Goal: Information Seeking & Learning: Learn about a topic

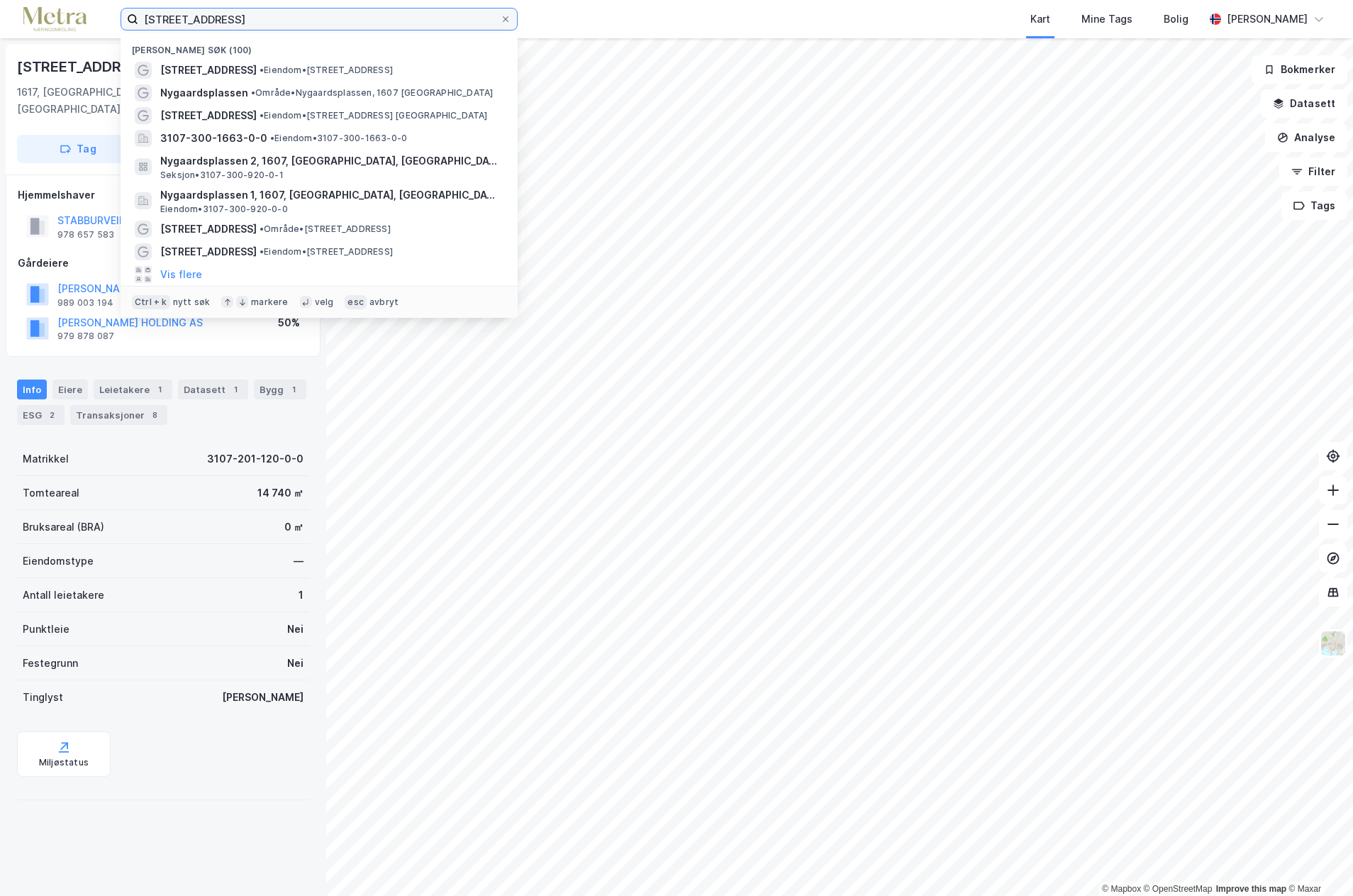
drag, startPoint x: 236, startPoint y: 15, endPoint x: 82, endPoint y: 16, distance: 154.0
click at [82, 16] on div "stabburveien 7 Nylige søk (100) [STREET_ADDRESS] • Eiendom • [STREET_ADDRESS] •…" at bounding box center [676, 19] width 1353 height 38
type input "elindveien"
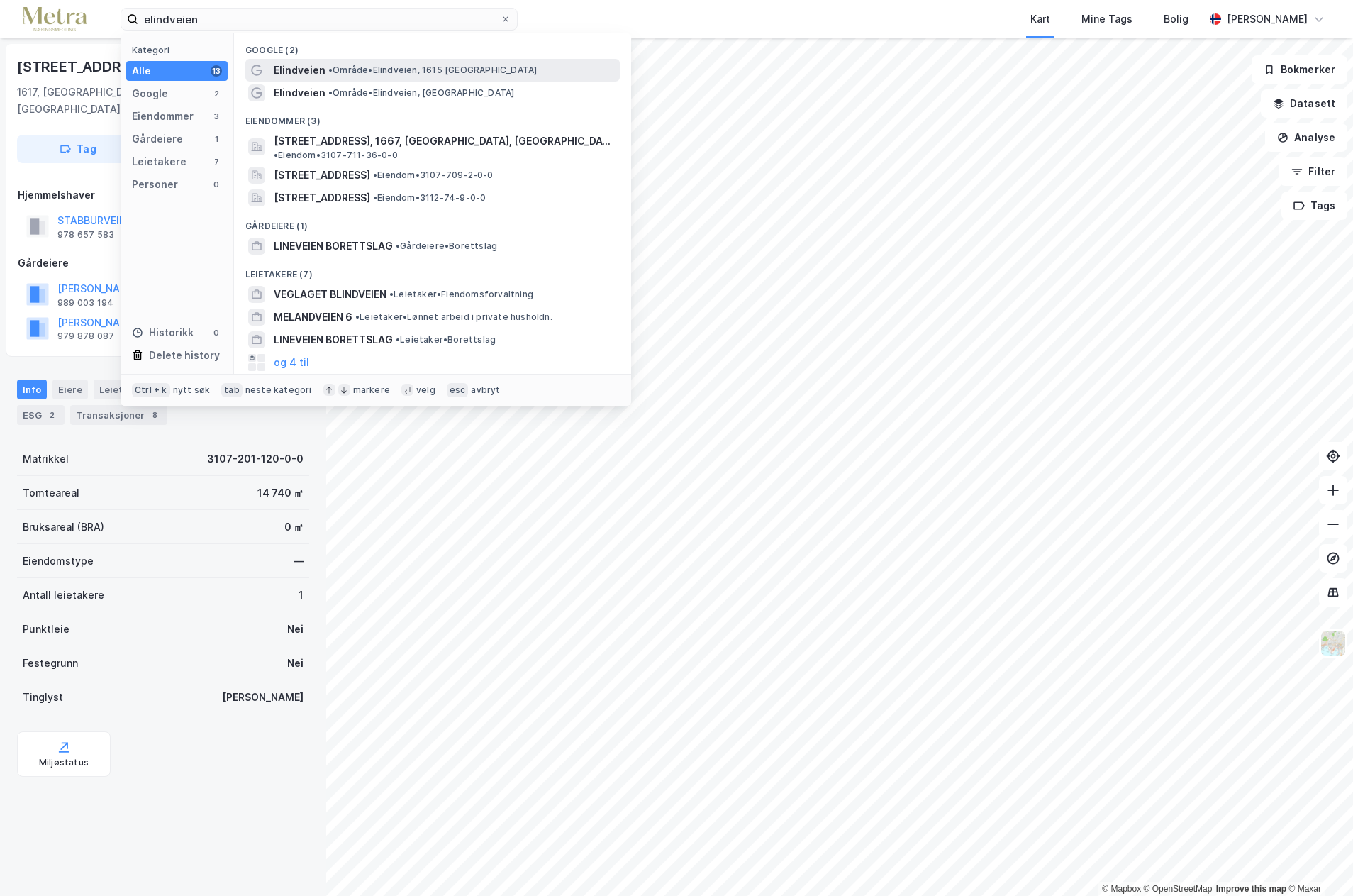
click at [320, 72] on span "Elindveien" at bounding box center [299, 70] width 52 height 17
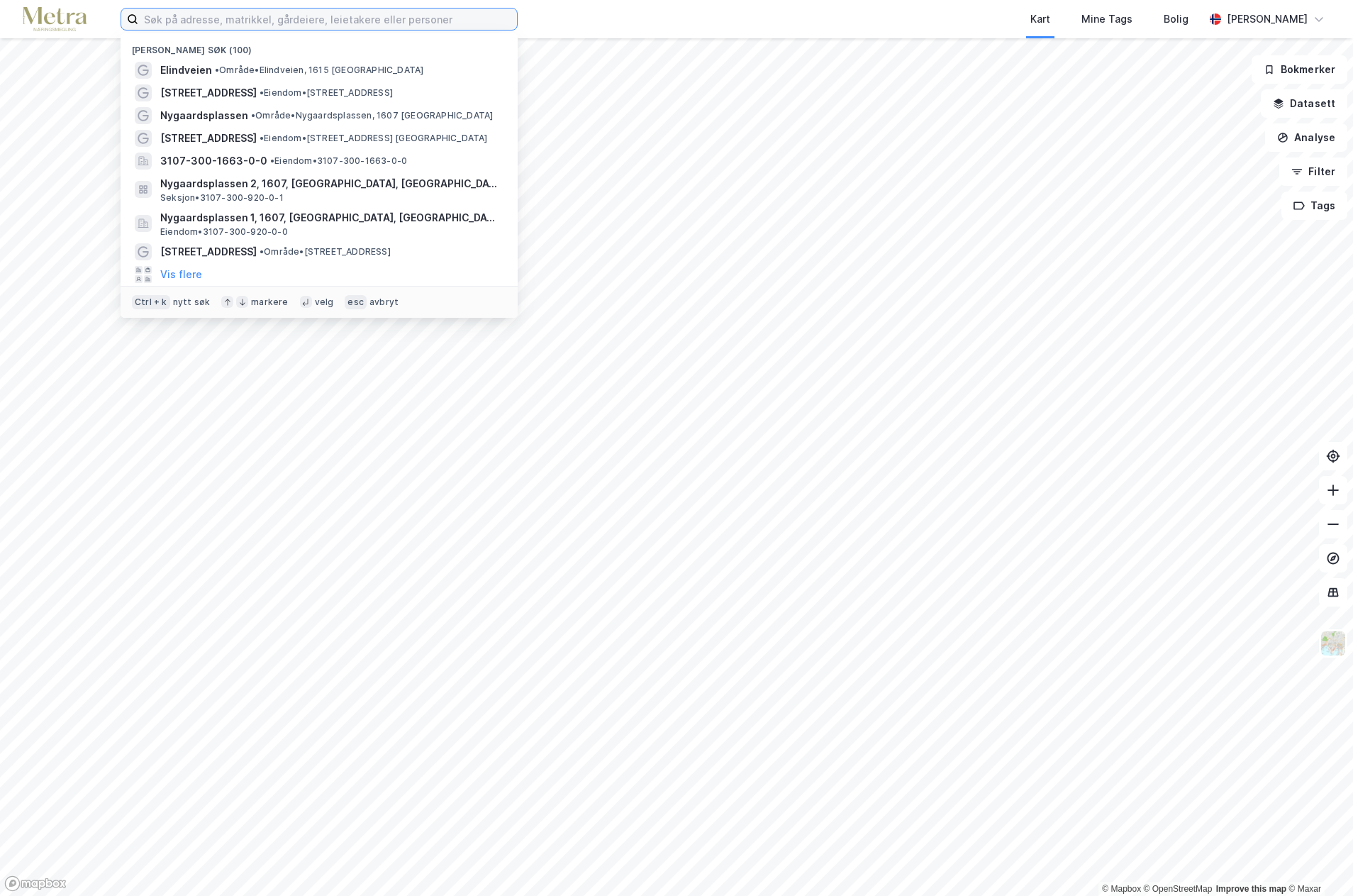
click at [277, 17] on input at bounding box center [328, 19] width 379 height 21
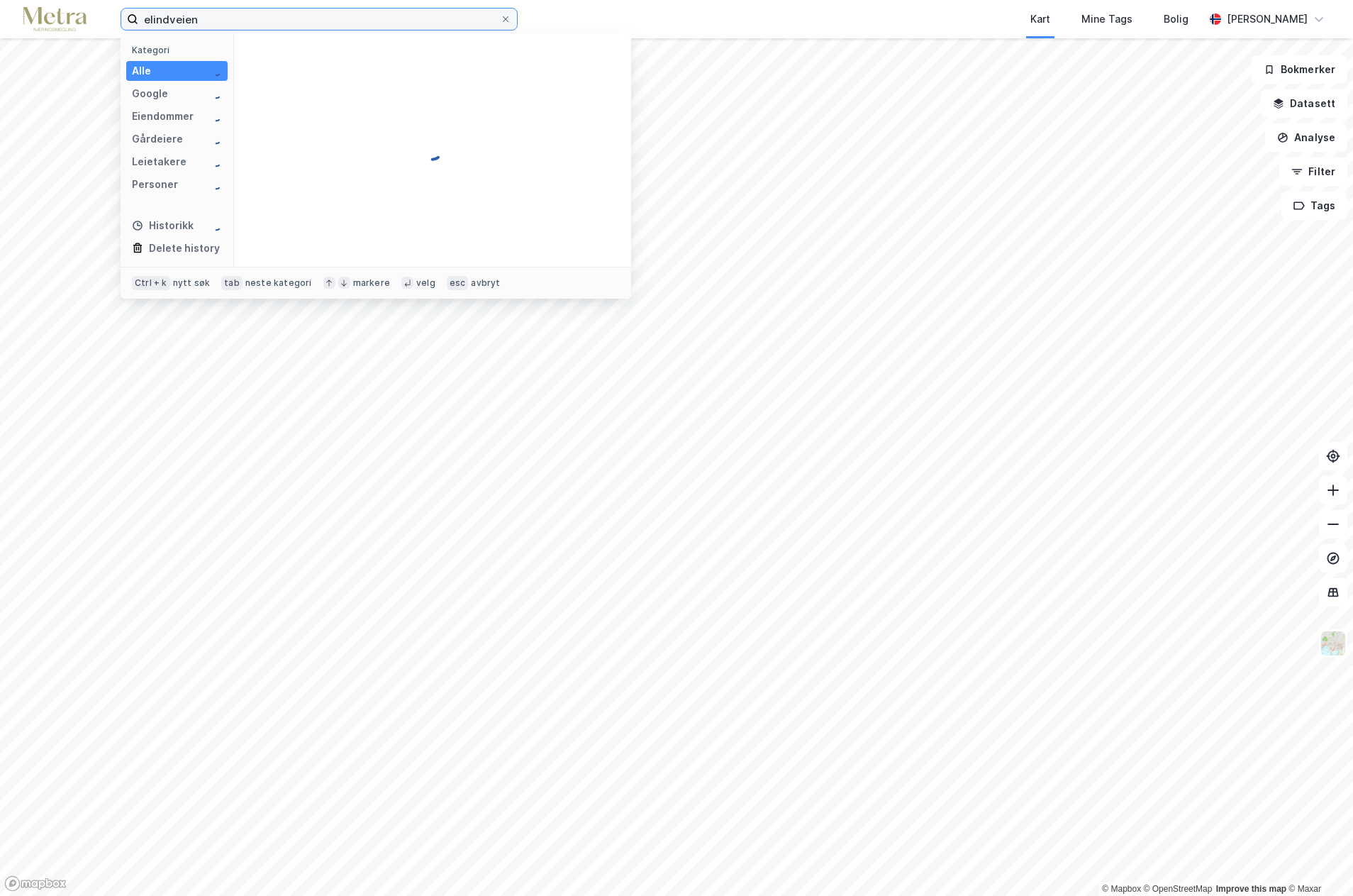
type input "elindveien"
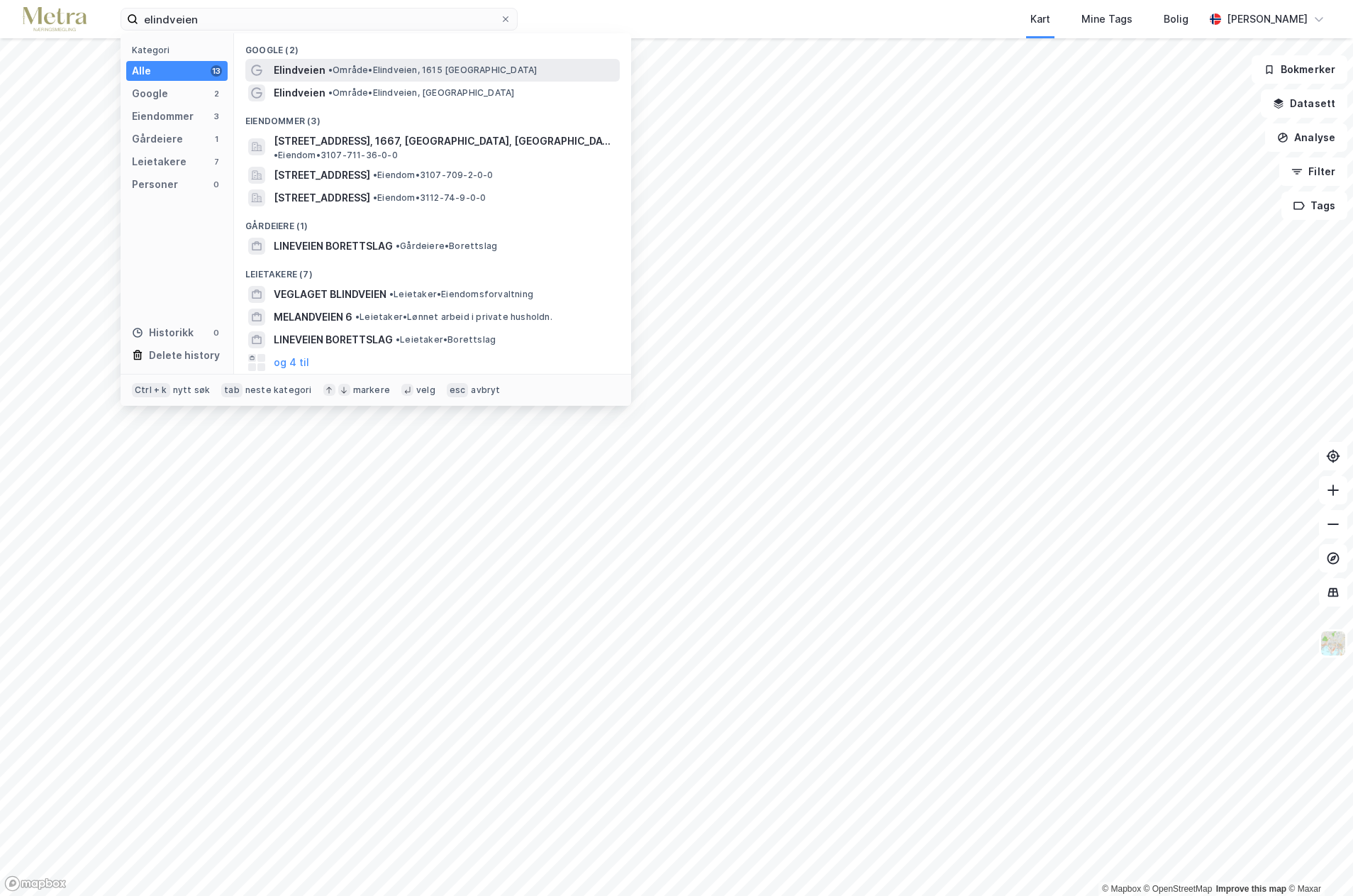
click at [293, 67] on span "Elindveien" at bounding box center [299, 70] width 52 height 17
